Goal: Find specific page/section: Find specific page/section

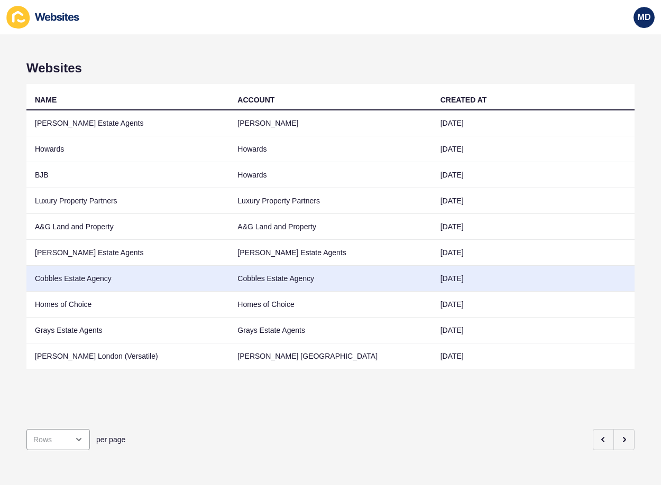
drag, startPoint x: 0, startPoint y: 0, endPoint x: 150, endPoint y: 280, distance: 317.7
click at [150, 280] on td "Cobbles Estate Agency" at bounding box center [127, 279] width 203 height 26
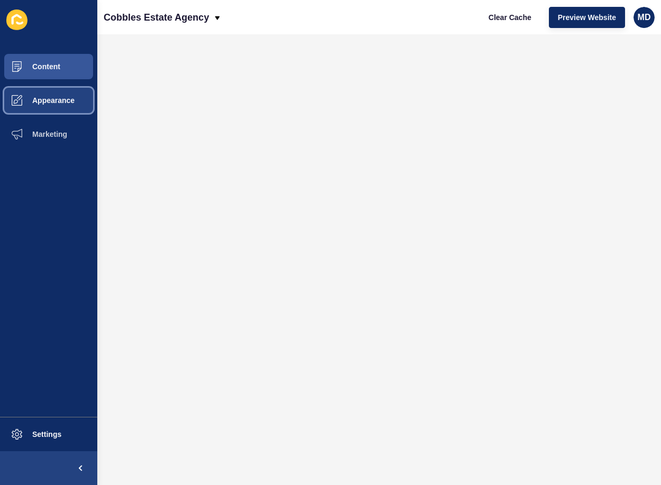
click at [59, 102] on span "Appearance" at bounding box center [36, 100] width 76 height 8
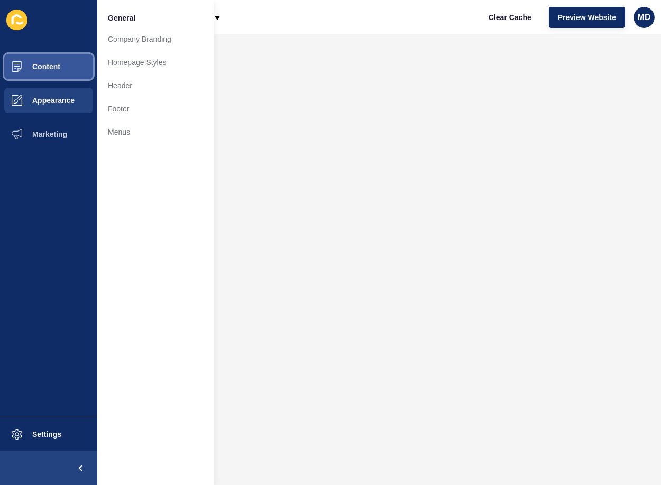
click at [47, 70] on span "Content" at bounding box center [29, 66] width 62 height 8
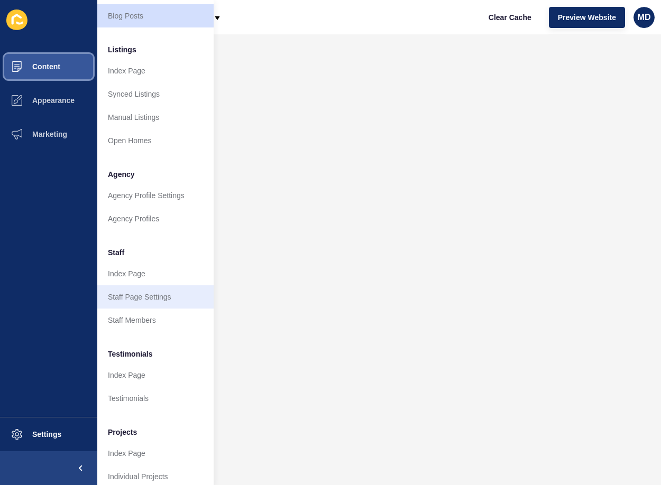
scroll to position [142, 0]
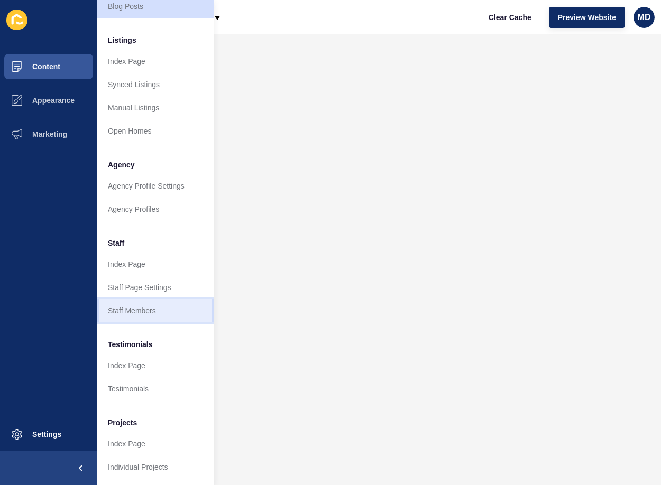
click at [142, 299] on link "Staff Members" at bounding box center [155, 310] width 116 height 23
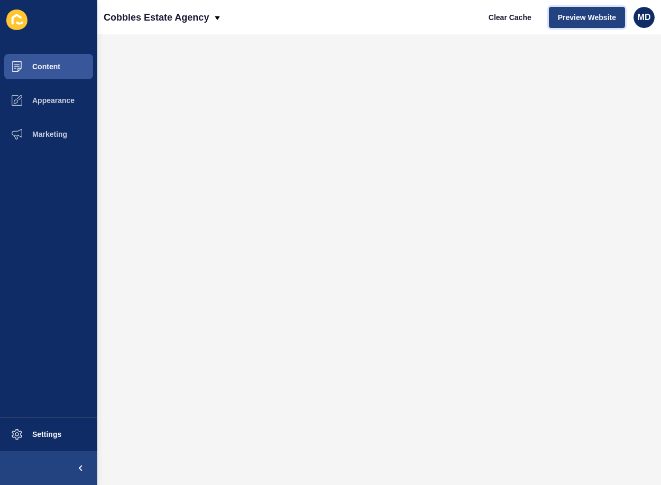
click at [572, 20] on span "Preview Website" at bounding box center [587, 17] width 58 height 11
